Goal: Navigation & Orientation: Find specific page/section

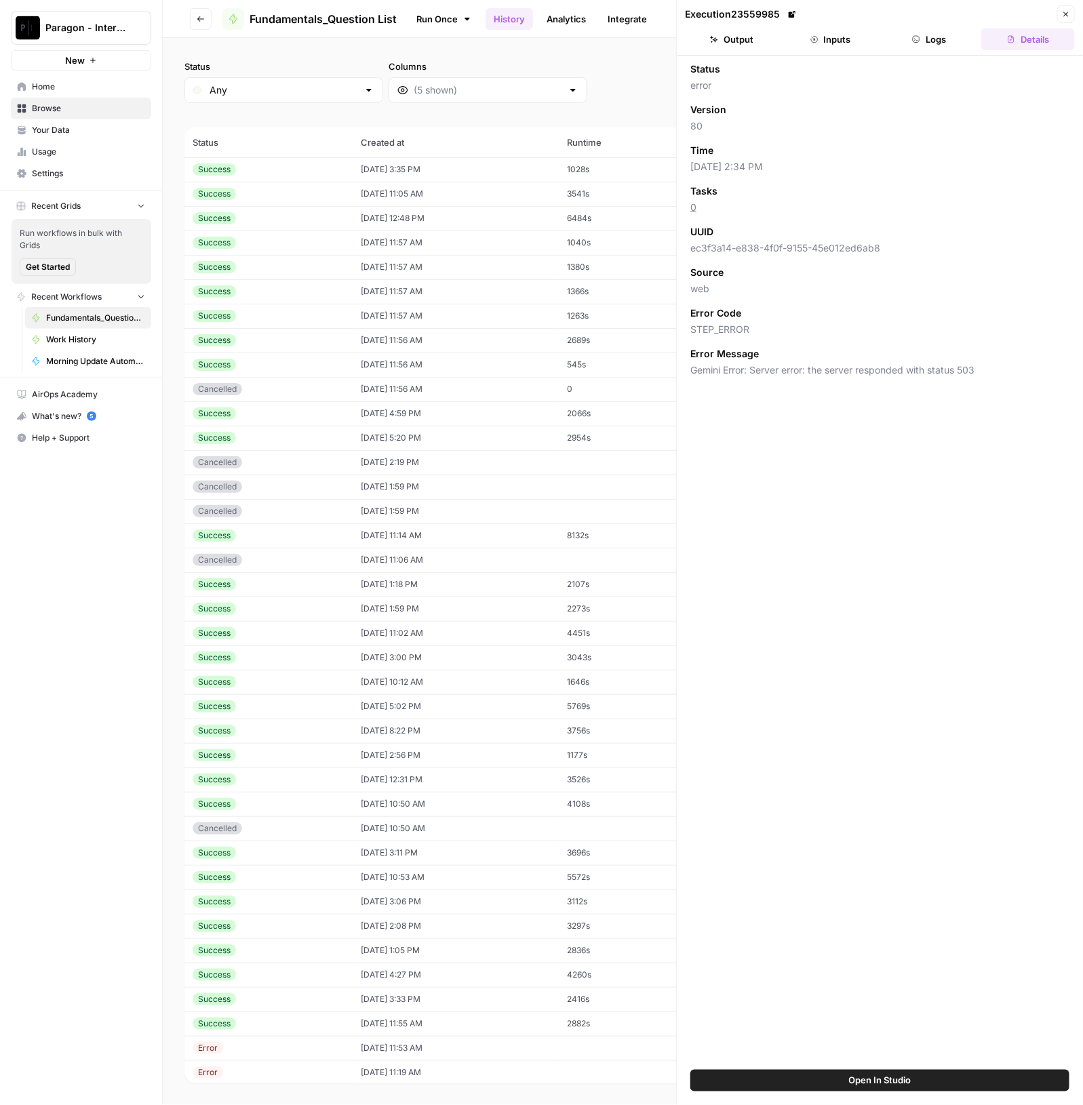
click at [106, 25] on span "Paragon - Internal Usage" at bounding box center [86, 28] width 82 height 14
click at [112, 117] on span "Paragon Intel - Bill / Ty / [PERSON_NAME] R&D" at bounding box center [130, 124] width 179 height 14
